Goal: Task Accomplishment & Management: Manage account settings

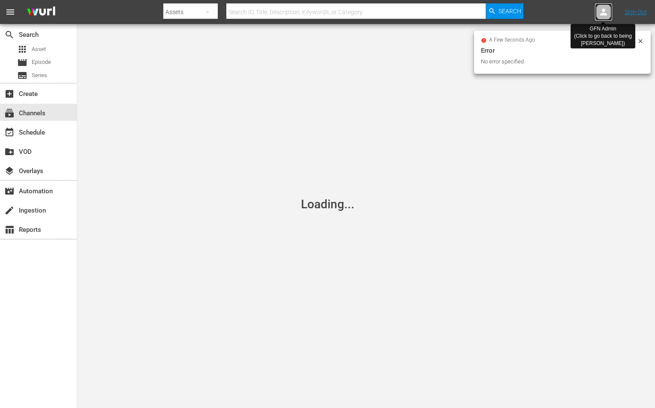
click at [605, 10] on icon at bounding box center [603, 12] width 7 height 7
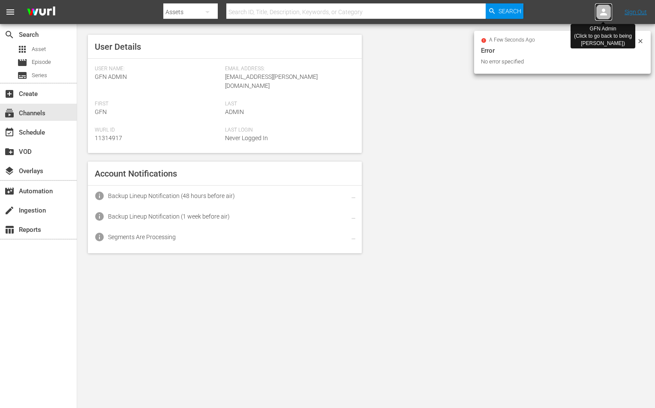
click at [605, 10] on icon at bounding box center [603, 12] width 7 height 7
click at [597, 13] on div at bounding box center [603, 11] width 17 height 17
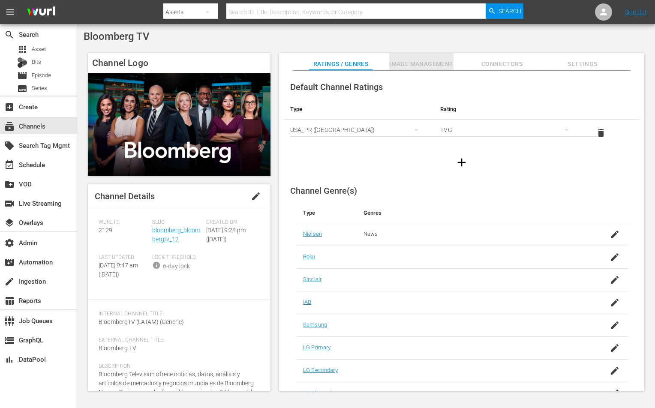
click at [403, 68] on span "Image Management" at bounding box center [421, 64] width 64 height 11
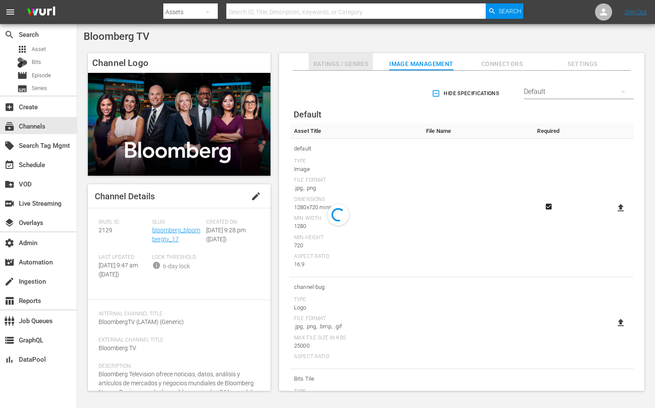
click at [356, 66] on span "Ratings / Genres" at bounding box center [341, 64] width 64 height 11
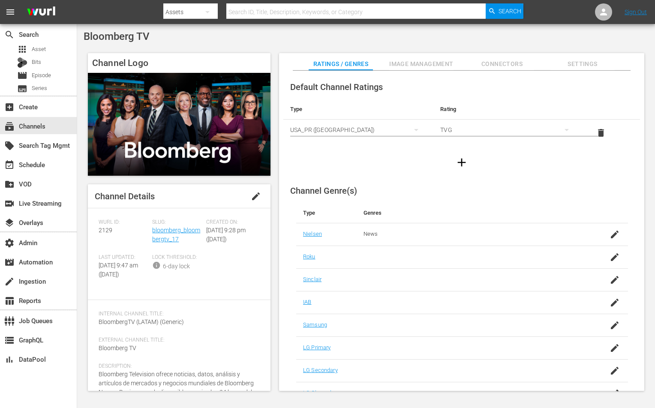
click at [335, 202] on div "Channel Genre(s) Type Genres [PERSON_NAME] News Roku [PERSON_NAME] IAB Samsung …" at bounding box center [462, 303] width 357 height 249
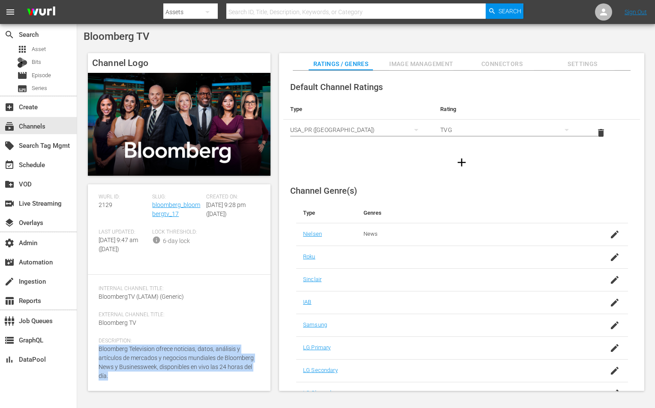
drag, startPoint x: 145, startPoint y: 375, endPoint x: 100, endPoint y: 351, distance: 51.0
click at [100, 351] on div "Description: Bloomberg Television ofrece noticias, datos, análisis y artículos …" at bounding box center [179, 364] width 161 height 53
copy span "Bloomberg Television ofrece noticias, datos, análisis y artículos de mercados y…"
